Goal: Browse casually

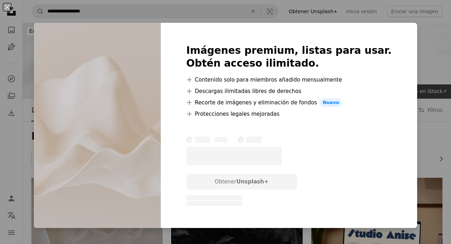
scroll to position [98, 0]
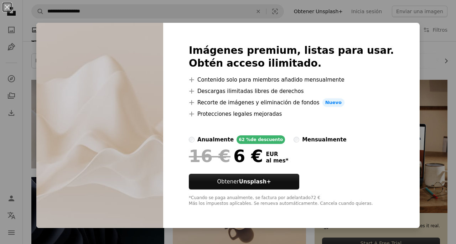
click at [12, 144] on div "An X shape Imágenes premium, listas para usar. Obtén acceso ilimitado. A plus s…" at bounding box center [228, 122] width 456 height 244
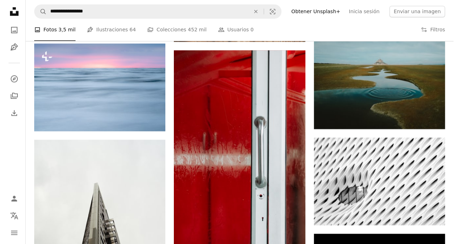
scroll to position [513, 0]
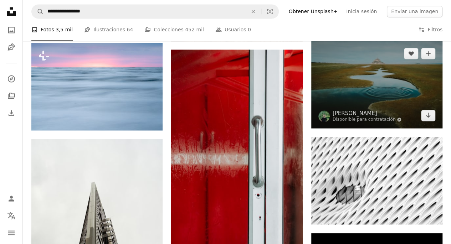
click at [345, 89] on img at bounding box center [376, 85] width 131 height 88
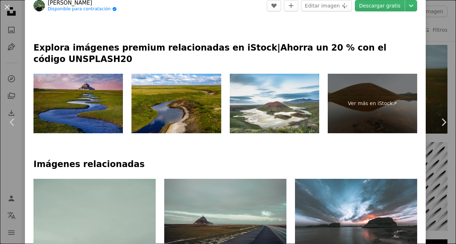
scroll to position [315, 0]
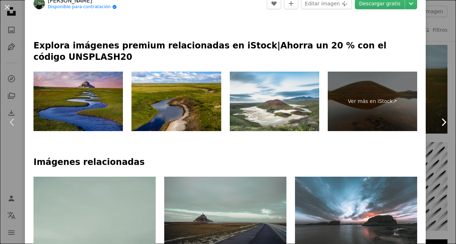
click at [431, 95] on link "Chevron right" at bounding box center [443, 122] width 25 height 68
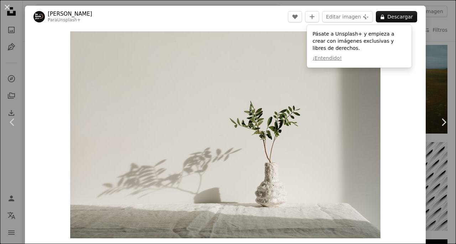
click at [429, 27] on div "An X shape Chevron left Chevron right [PERSON_NAME] Para Unsplash+ A heart A pl…" at bounding box center [228, 122] width 456 height 244
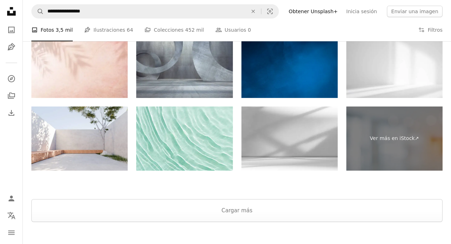
scroll to position [1275, 0]
